Goal: Information Seeking & Learning: Learn about a topic

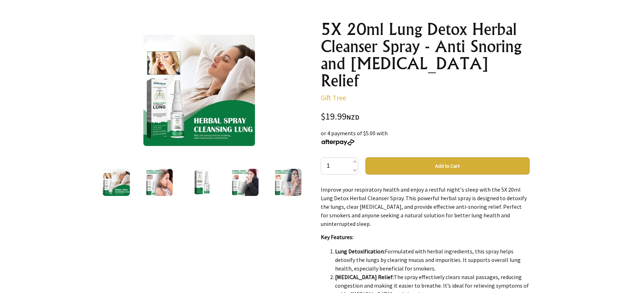
scroll to position [72, 0]
click at [121, 184] on img at bounding box center [116, 182] width 27 height 27
click at [153, 183] on img at bounding box center [158, 182] width 27 height 27
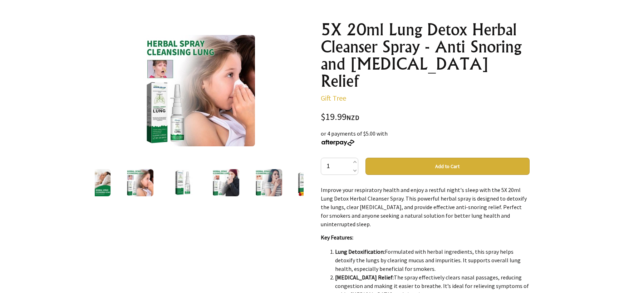
click at [183, 185] on img at bounding box center [182, 182] width 27 height 27
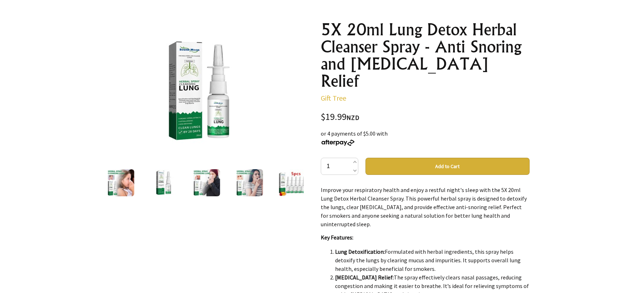
click at [293, 183] on img at bounding box center [291, 182] width 27 height 27
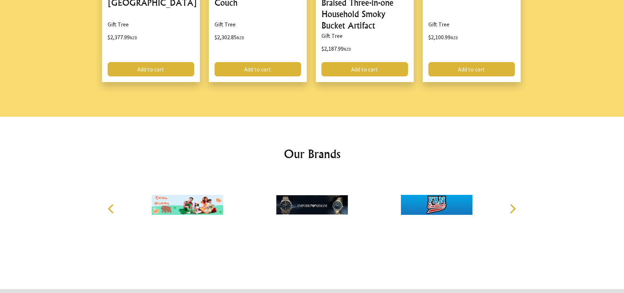
scroll to position [1001, 0]
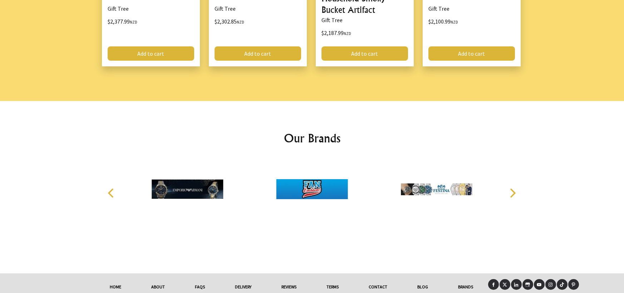
click at [157, 279] on link "About" at bounding box center [158, 287] width 44 height 16
